Goal: Information Seeking & Learning: Learn about a topic

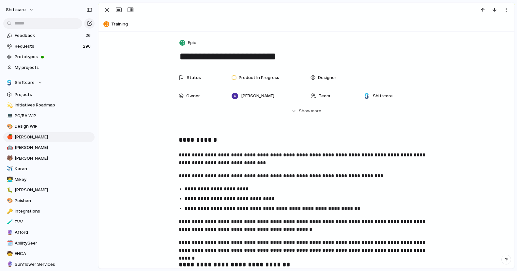
scroll to position [359, 0]
click at [30, 18] on input "text" at bounding box center [42, 23] width 79 height 10
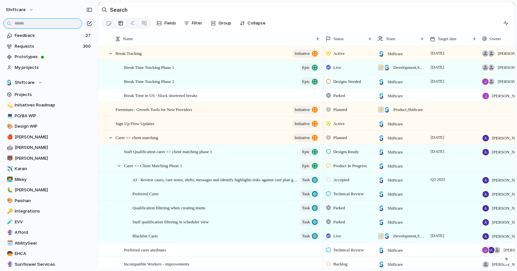
click at [30, 21] on input "text" at bounding box center [42, 23] width 79 height 10
click at [155, 70] on span "Break Time Tracking Phase 1" at bounding box center [149, 67] width 50 height 8
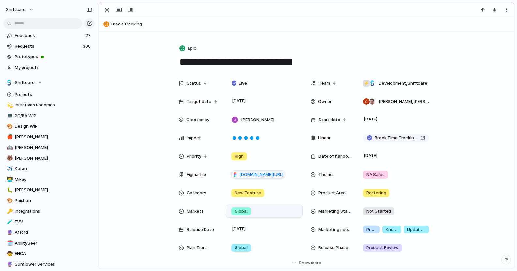
scroll to position [150, 0]
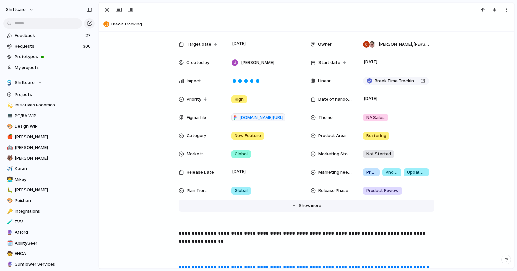
click at [303, 204] on span "Show" at bounding box center [305, 205] width 12 height 7
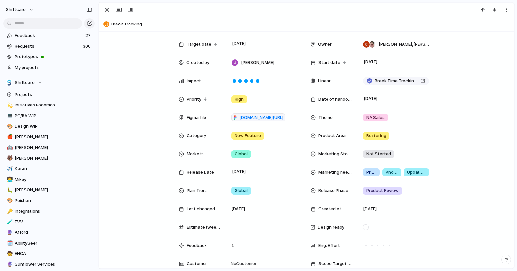
click at [194, 188] on span "Plan Tiers" at bounding box center [197, 190] width 20 height 7
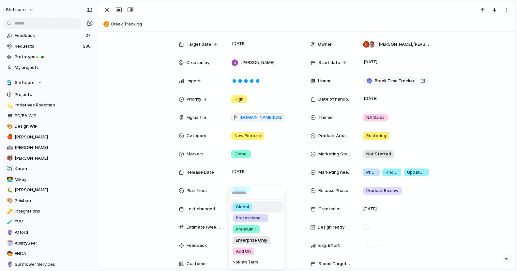
click at [139, 189] on div "Global Professional + Premium + Enterprise Only Add On No Plan Tiers" at bounding box center [258, 135] width 517 height 271
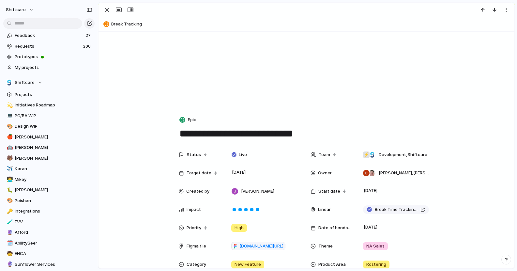
scroll to position [0, 0]
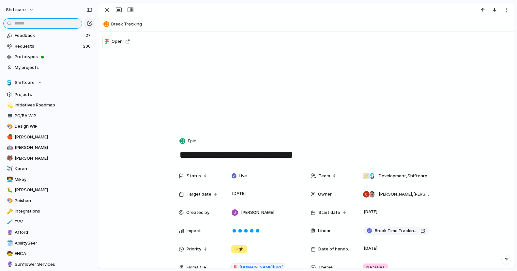
click at [46, 24] on input "text" at bounding box center [42, 23] width 79 height 10
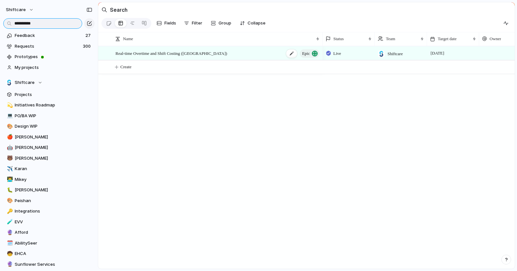
type input "**********"
click at [157, 54] on span "Real-time Overtime and Shift Costing ([GEOGRAPHIC_DATA])" at bounding box center [172, 53] width 112 height 8
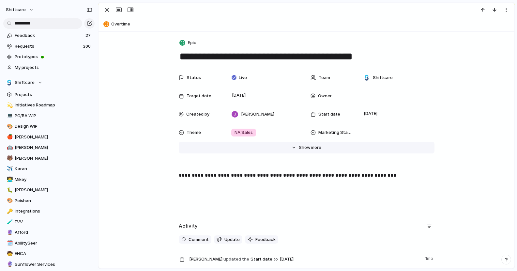
click at [317, 144] on span "more" at bounding box center [316, 147] width 10 height 7
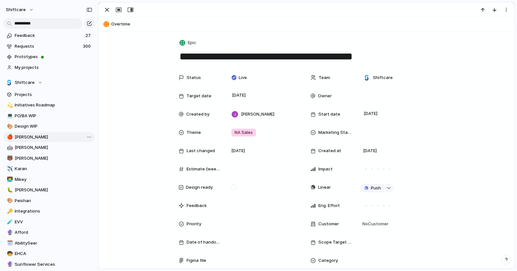
scroll to position [200, 0]
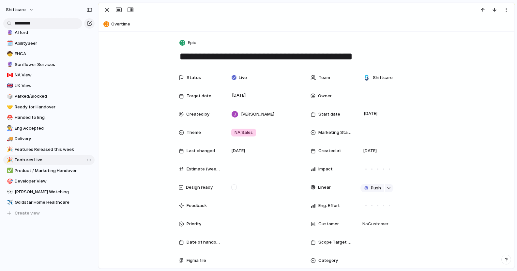
click at [42, 155] on link "🎉 Features Live" at bounding box center [48, 160] width 91 height 10
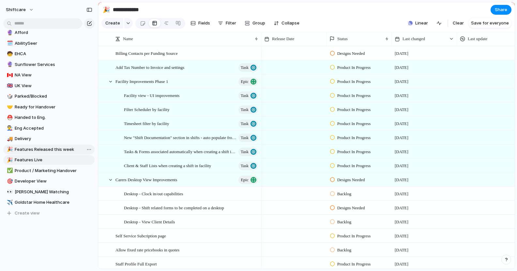
click at [45, 150] on span "Features Released this week" at bounding box center [54, 149] width 78 height 7
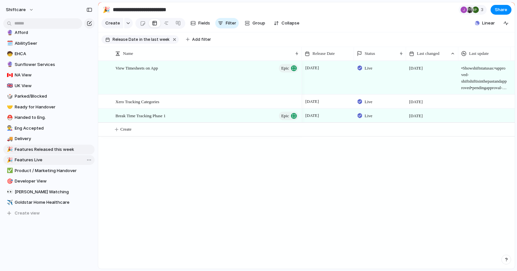
click at [42, 159] on span "Features Live" at bounding box center [54, 160] width 78 height 7
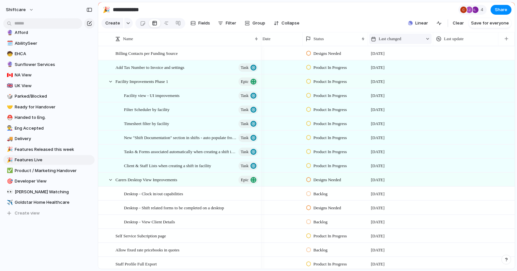
click at [397, 38] on span "Last changed" at bounding box center [390, 39] width 23 height 7
click at [398, 38] on div "Modify Hide Sort ascending Clear sort" at bounding box center [258, 135] width 517 height 271
click at [426, 40] on div at bounding box center [428, 39] width 5 height 5
click at [397, 75] on span "Sort ascending" at bounding box center [398, 74] width 32 height 7
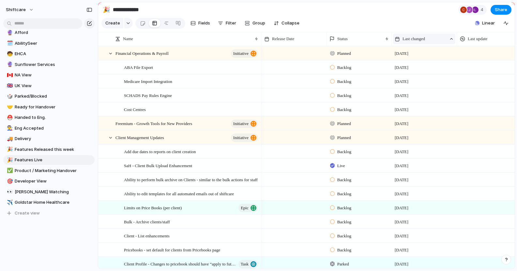
click at [431, 40] on div "Last changed" at bounding box center [421, 39] width 52 height 7
click at [425, 85] on span "Sort descending" at bounding box center [423, 85] width 34 height 7
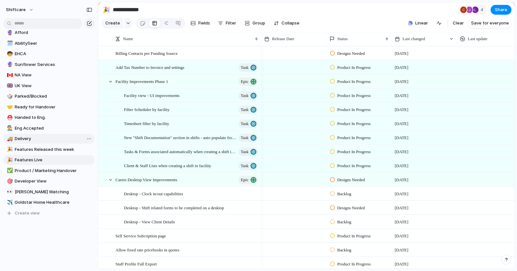
click at [47, 138] on span "Delivery" at bounding box center [54, 138] width 78 height 7
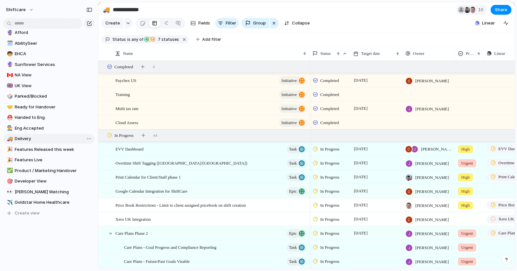
type input "********"
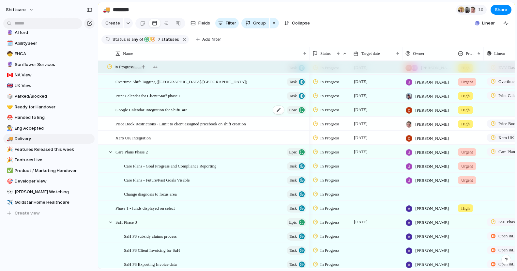
click at [167, 109] on span "Google Calendar Integration for ShiftCare" at bounding box center [152, 110] width 72 height 8
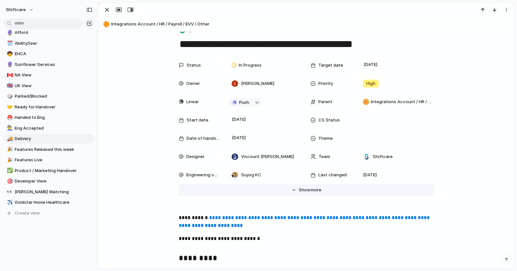
click at [317, 187] on span "more" at bounding box center [316, 190] width 10 height 7
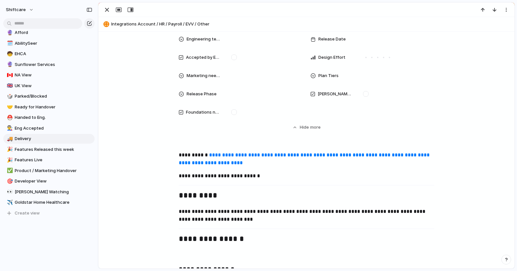
click at [336, 75] on span "Plan Tiers" at bounding box center [329, 75] width 20 height 7
click at [452, 85] on div "Global Professional + Premium + Enterprise Only Add On No Plan Tiers" at bounding box center [258, 135] width 517 height 271
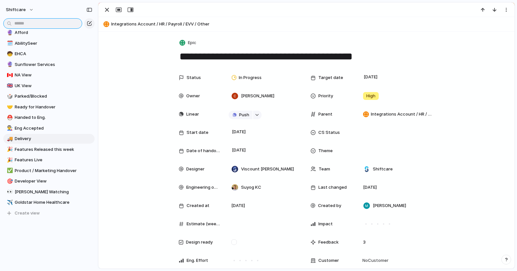
click at [53, 22] on input "text" at bounding box center [42, 23] width 79 height 10
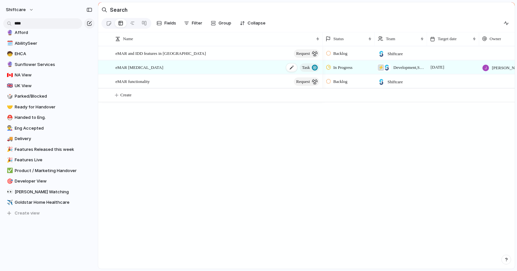
click at [134, 68] on span "eMAR [MEDICAL_DATA]" at bounding box center [140, 67] width 48 height 8
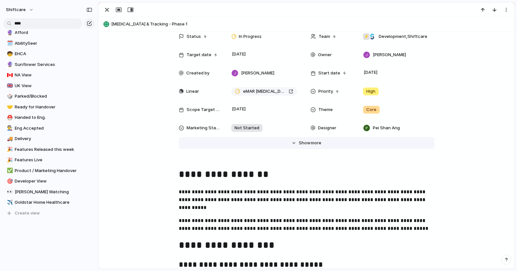
scroll to position [45, 0]
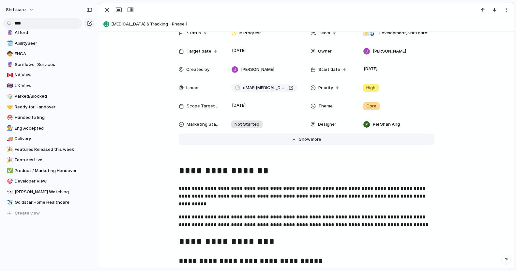
click at [312, 138] on span "more" at bounding box center [316, 139] width 10 height 7
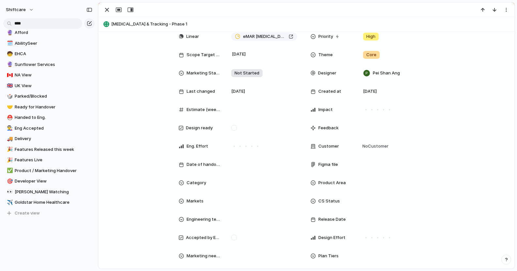
scroll to position [204, 0]
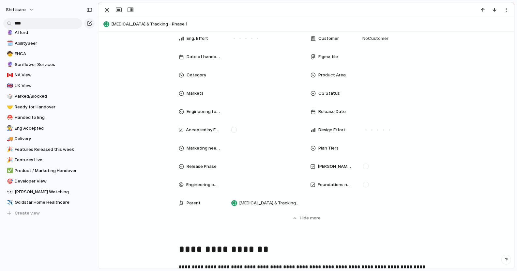
click at [320, 151] on span "Plan Tiers" at bounding box center [329, 148] width 20 height 7
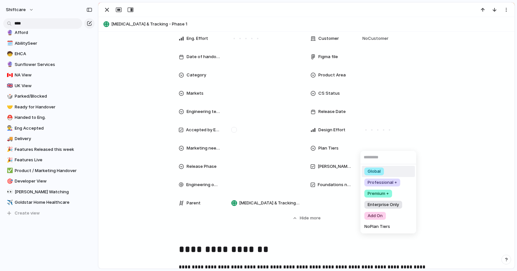
click at [455, 126] on div "Global Professional + Premium + Enterprise Only Add On No Plan Tiers" at bounding box center [258, 135] width 517 height 271
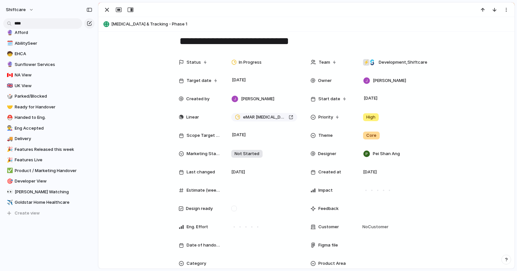
scroll to position [18, 0]
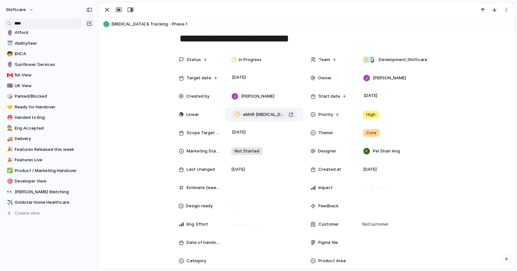
click at [263, 115] on span "eMAR [MEDICAL_DATA] phase 1" at bounding box center [264, 114] width 43 height 7
click at [44, 22] on input "****" at bounding box center [42, 23] width 79 height 10
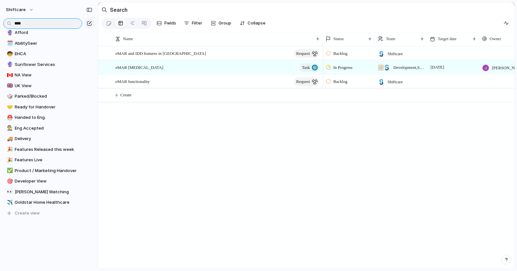
drag, startPoint x: 44, startPoint y: 22, endPoint x: -8, endPoint y: 22, distance: 51.9
click at [0, 22] on html "shiftcare **** Feedback 27 Requests 300 Prototypes My projects Shiftcare Projec…" at bounding box center [258, 135] width 517 height 271
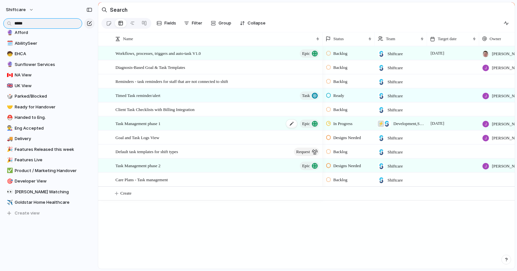
type input "****"
click at [144, 123] on span "Task Management phase 1" at bounding box center [138, 123] width 45 height 8
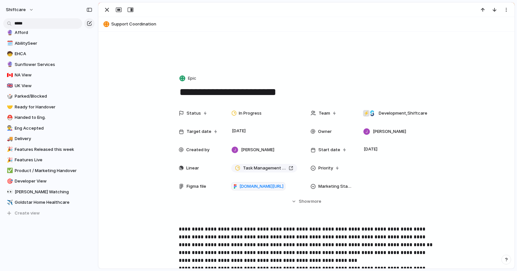
scroll to position [93, 0]
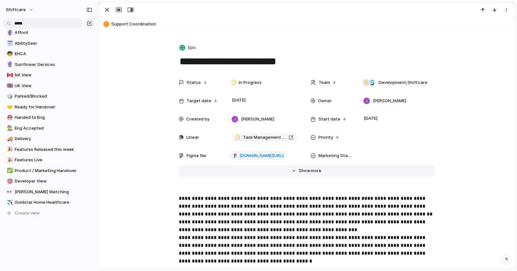
click at [304, 169] on span "Show" at bounding box center [305, 170] width 12 height 7
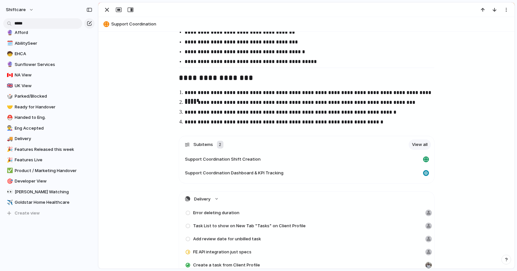
scroll to position [1628, 0]
